Goal: Task Accomplishment & Management: Complete application form

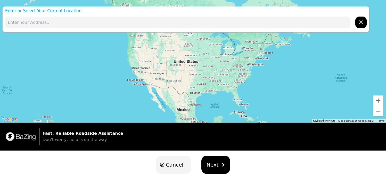
click at [215, 159] on button "Next" at bounding box center [216, 164] width 29 height 18
click at [217, 160] on button "Next" at bounding box center [216, 164] width 29 height 18
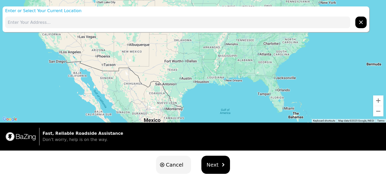
click at [155, 20] on input "text" at bounding box center [177, 23] width 345 height 12
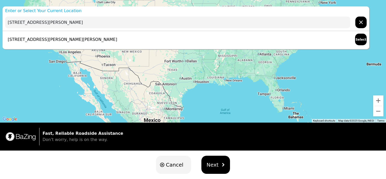
drag, startPoint x: 155, startPoint y: 20, endPoint x: 93, endPoint y: 37, distance: 63.7
click at [93, 37] on p "[STREET_ADDRESS][PERSON_NAME][PERSON_NAME]" at bounding box center [61, 39] width 112 height 6
type input "[STREET_ADDRESS][PERSON_NAME][PERSON_NAME]"
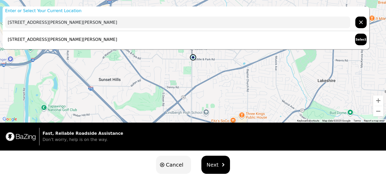
click at [358, 39] on button "Select" at bounding box center [361, 40] width 12 height 12
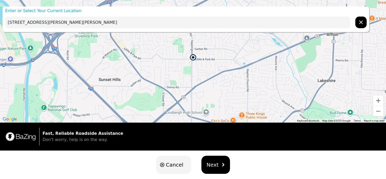
click at [218, 158] on button "Next" at bounding box center [216, 164] width 29 height 18
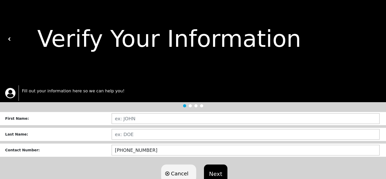
scroll to position [9, 0]
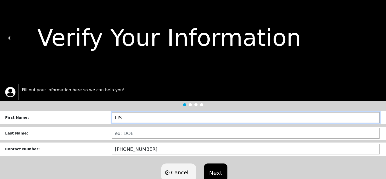
type input "[PERSON_NAME]"
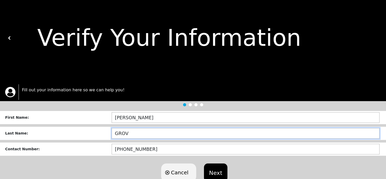
type input "GROVE"
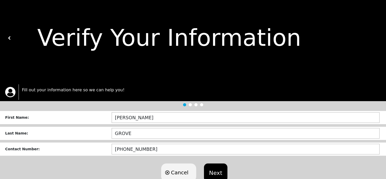
click at [221, 167] on button "Next" at bounding box center [215, 172] width 23 height 18
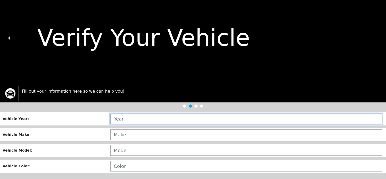
click at [204, 117] on input "text" at bounding box center [246, 118] width 272 height 11
type input "20__"
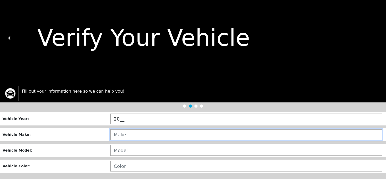
click at [144, 136] on input "text" at bounding box center [246, 134] width 272 height 11
type input "HONDA"
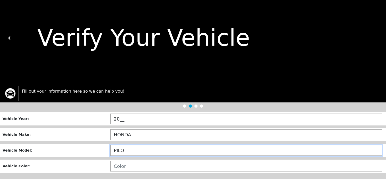
type input "PILOT"
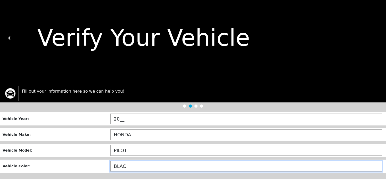
type input "BLACK"
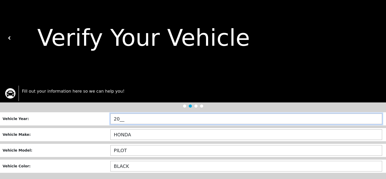
click at [140, 118] on input "20__" at bounding box center [246, 118] width 272 height 11
type input "2012"
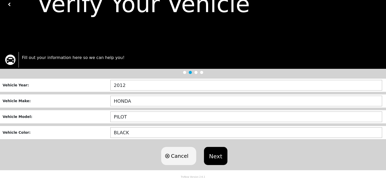
click at [211, 147] on button "Next" at bounding box center [215, 156] width 23 height 18
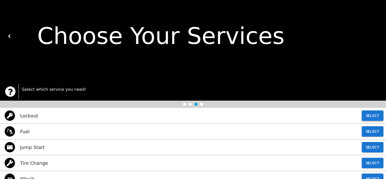
click at [369, 118] on button "Select" at bounding box center [373, 115] width 22 height 10
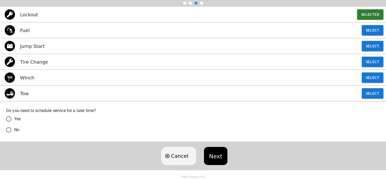
click at [219, 160] on button "Next" at bounding box center [215, 156] width 23 height 18
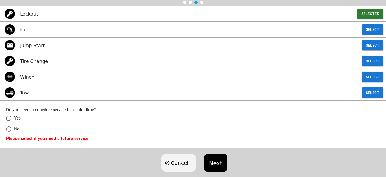
click at [17, 130] on span "No" at bounding box center [16, 129] width 5 height 6
click at [14, 130] on input "No" at bounding box center [8, 128] width 11 height 11
radio input "false"
click at [219, 160] on button "Next" at bounding box center [215, 163] width 23 height 18
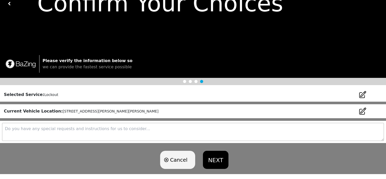
click at [177, 130] on textarea at bounding box center [193, 132] width 382 height 18
type textarea "T"
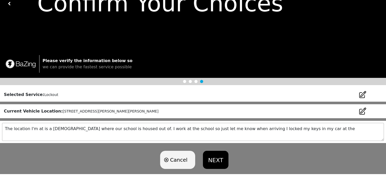
drag, startPoint x: 228, startPoint y: 131, endPoint x: 308, endPoint y: 137, distance: 80.9
click at [308, 137] on textarea "The location I'm at is a [DEMOGRAPHIC_DATA] where our school is housed out of. …" at bounding box center [193, 132] width 382 height 18
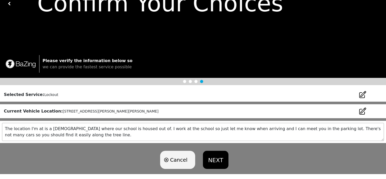
type textarea "The location I'm at is a [DEMOGRAPHIC_DATA] where our school is housed out of. …"
click at [206, 161] on button "NEXT" at bounding box center [215, 159] width 25 height 18
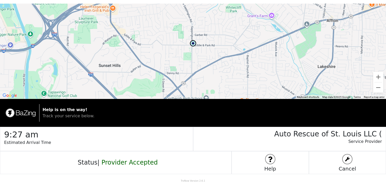
scroll to position [1, 0]
